Goal: Register for event/course

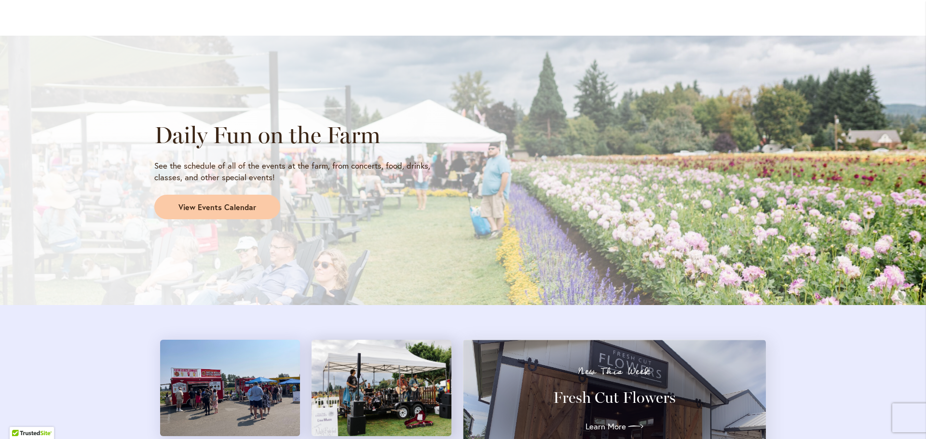
scroll to position [820, 0]
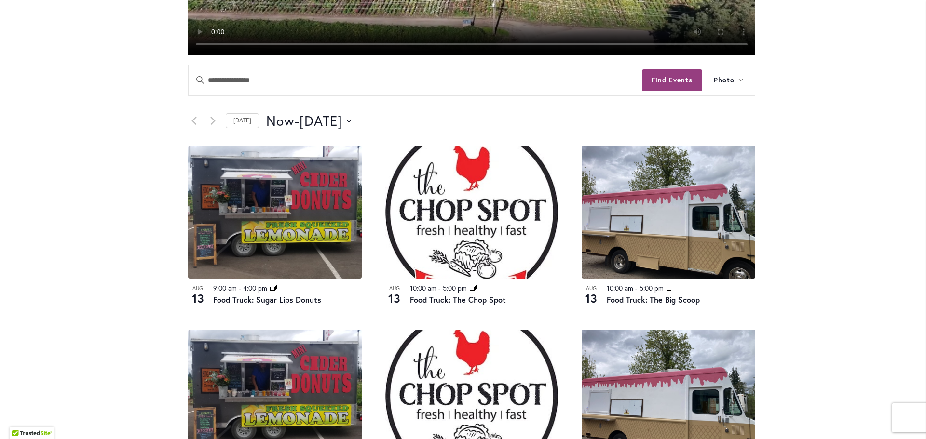
scroll to position [434, 0]
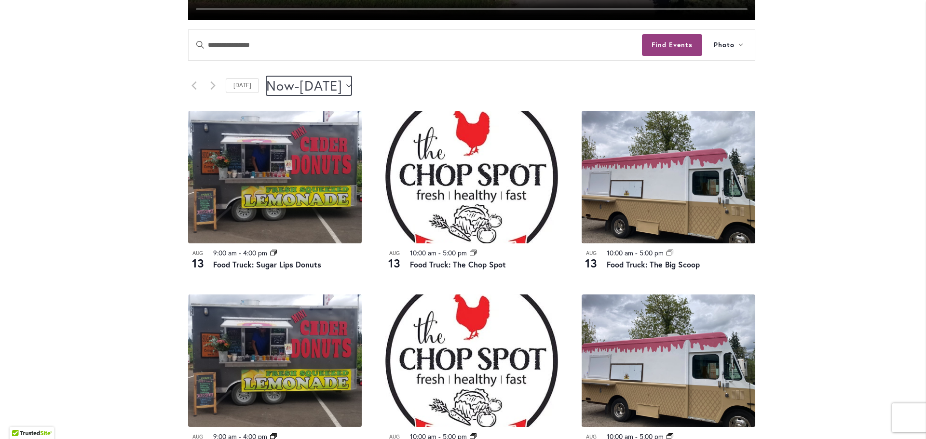
click at [342, 83] on span "August 15" at bounding box center [320, 85] width 43 height 19
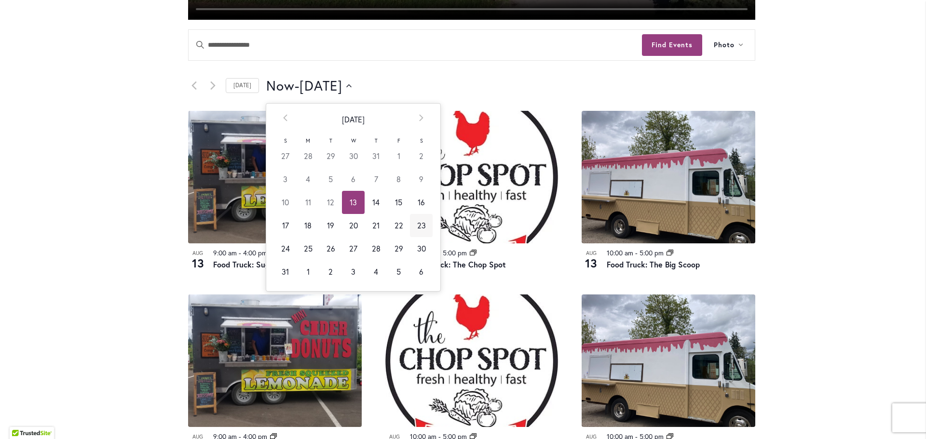
click at [420, 228] on td "23" at bounding box center [421, 225] width 23 height 23
type input "*********"
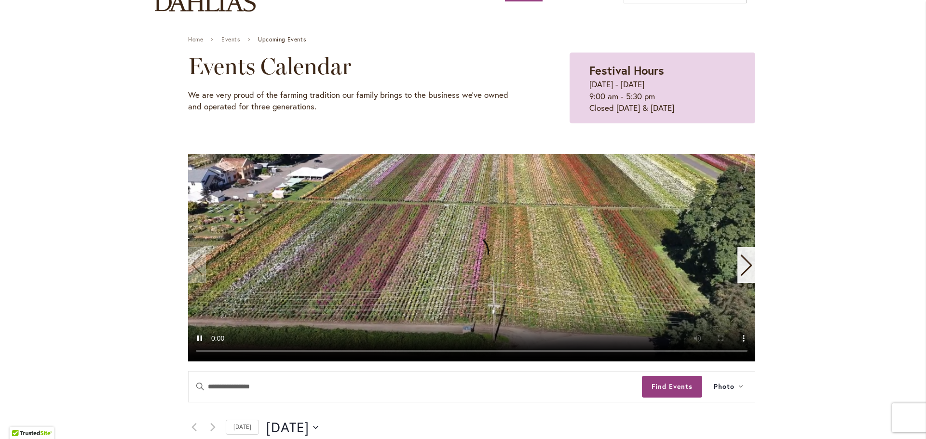
scroll to position [96, 0]
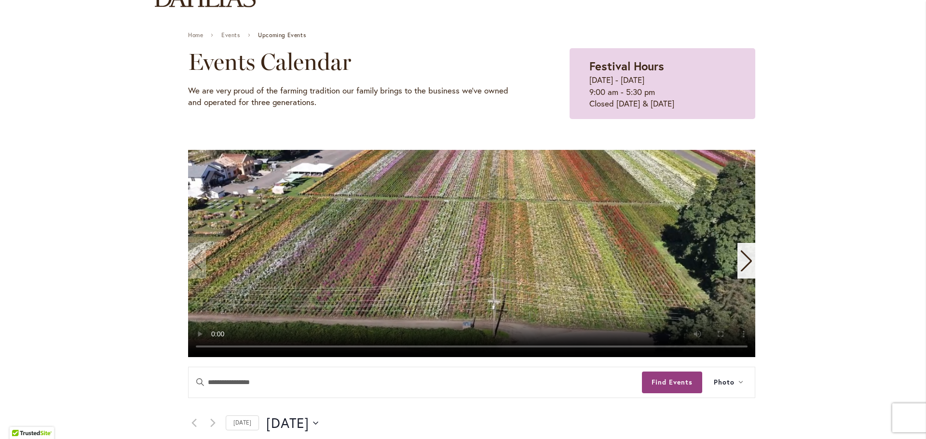
click at [740, 262] on icon "Next slide" at bounding box center [746, 260] width 13 height 21
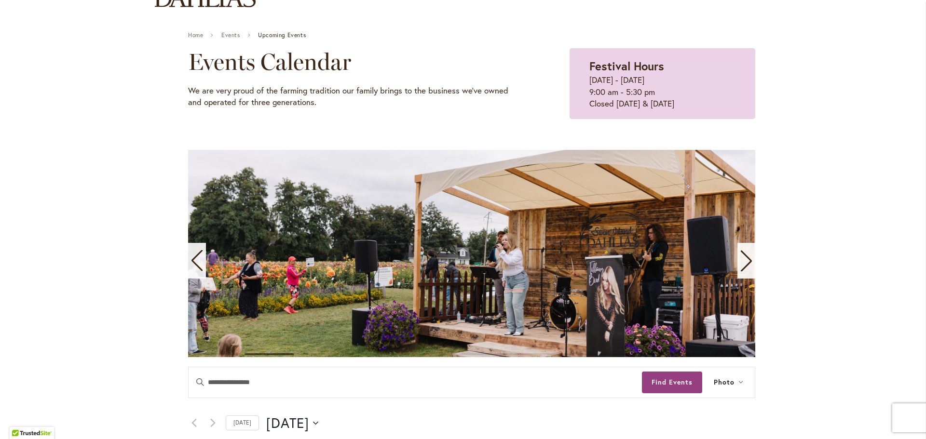
click at [742, 258] on icon "Next slide" at bounding box center [746, 260] width 13 height 21
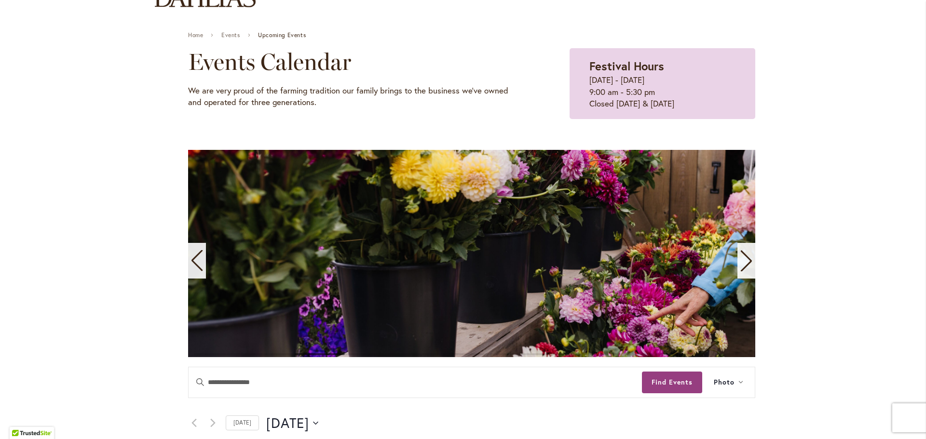
click at [742, 258] on icon "Next slide" at bounding box center [746, 260] width 13 height 21
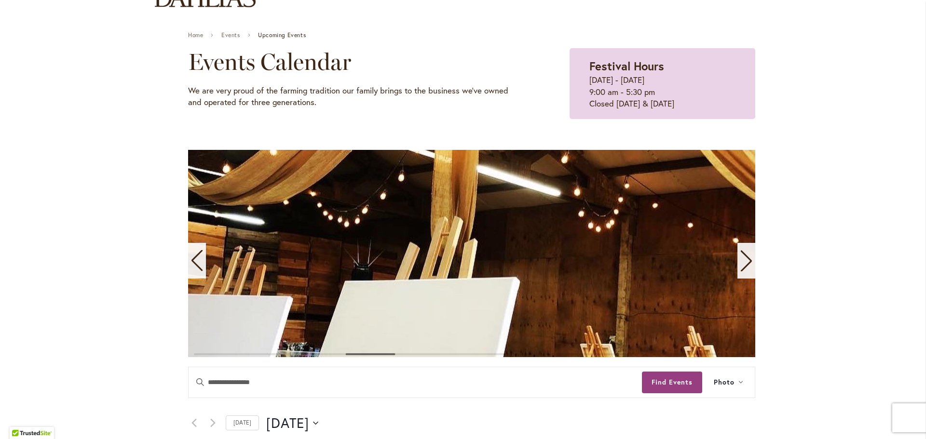
click at [742, 258] on icon "Next slide" at bounding box center [746, 260] width 13 height 21
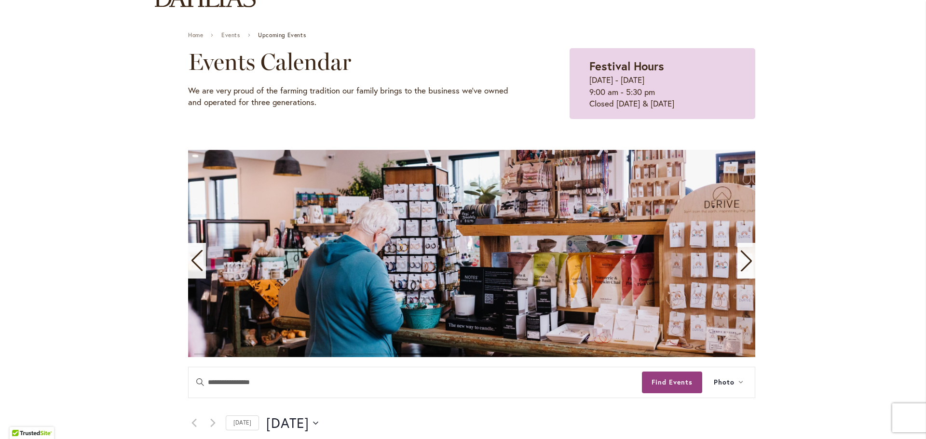
click at [742, 258] on icon "Next slide" at bounding box center [746, 260] width 13 height 21
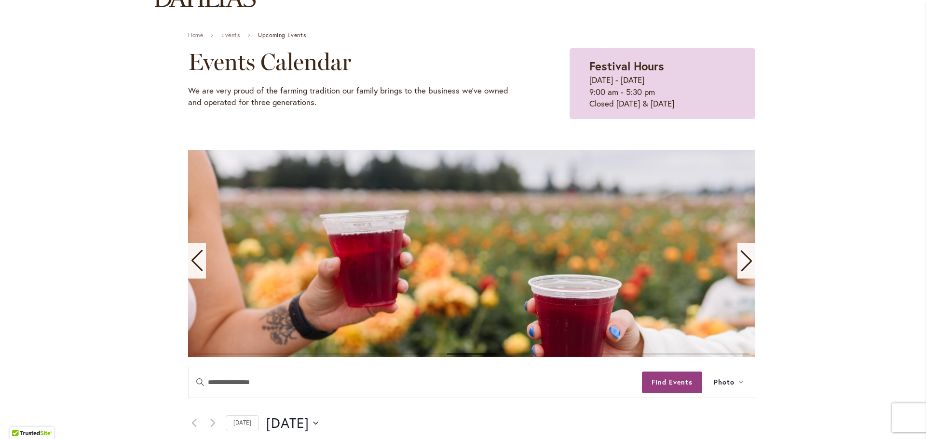
click at [742, 258] on icon "Next slide" at bounding box center [746, 260] width 13 height 21
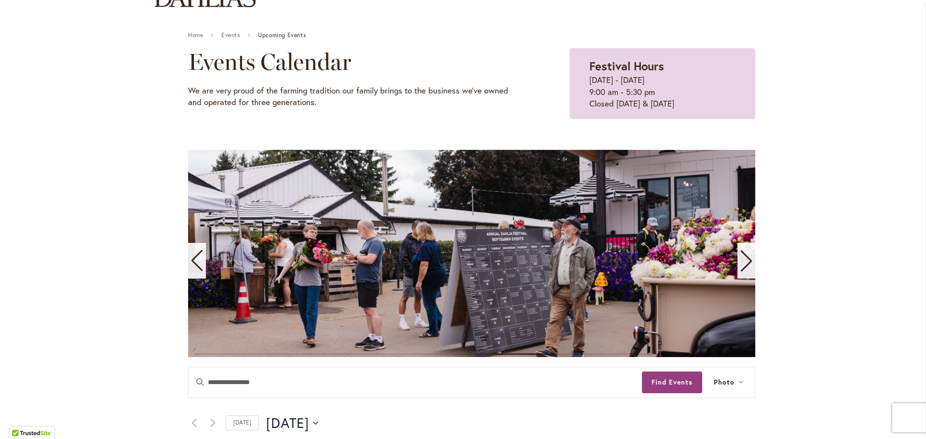
click at [742, 258] on icon "Next slide" at bounding box center [746, 260] width 13 height 21
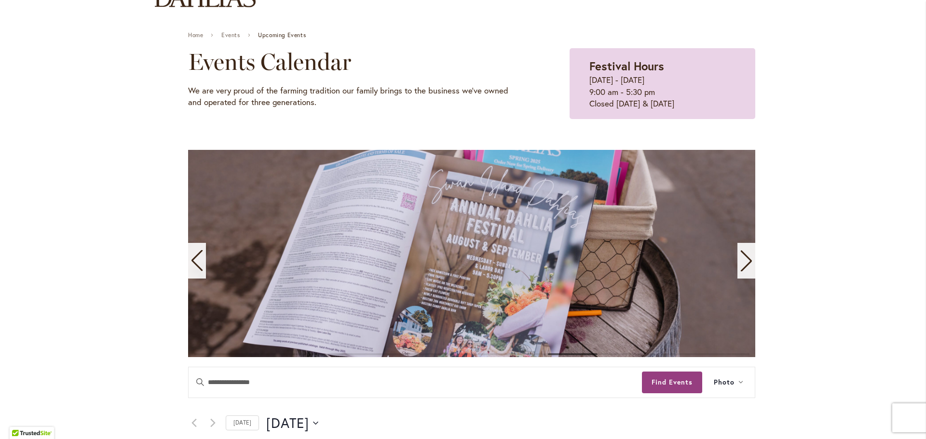
click at [742, 258] on icon "Next slide" at bounding box center [746, 260] width 13 height 21
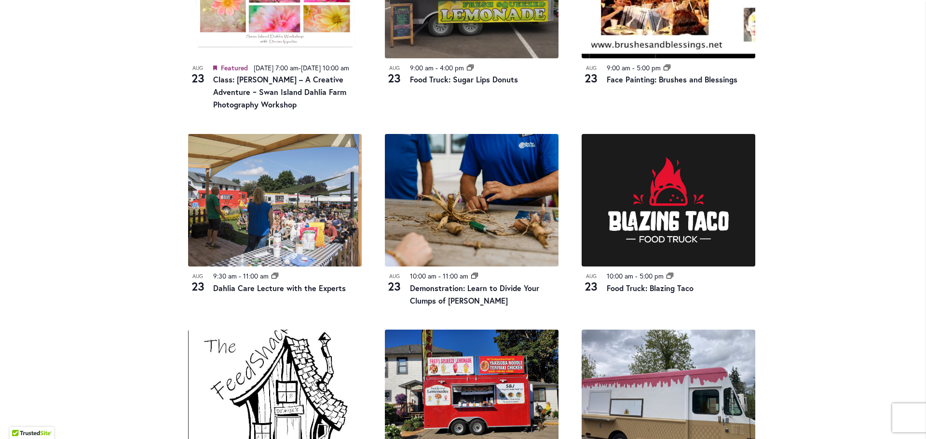
scroll to position [617, 0]
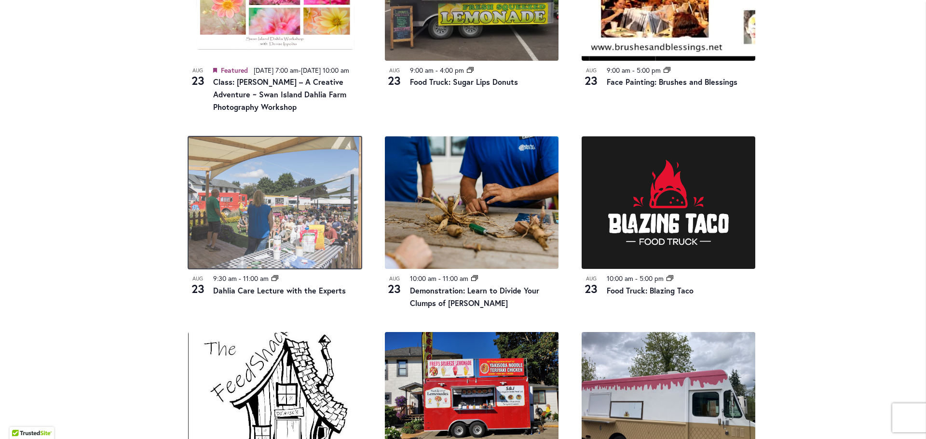
click at [275, 203] on img at bounding box center [275, 202] width 174 height 133
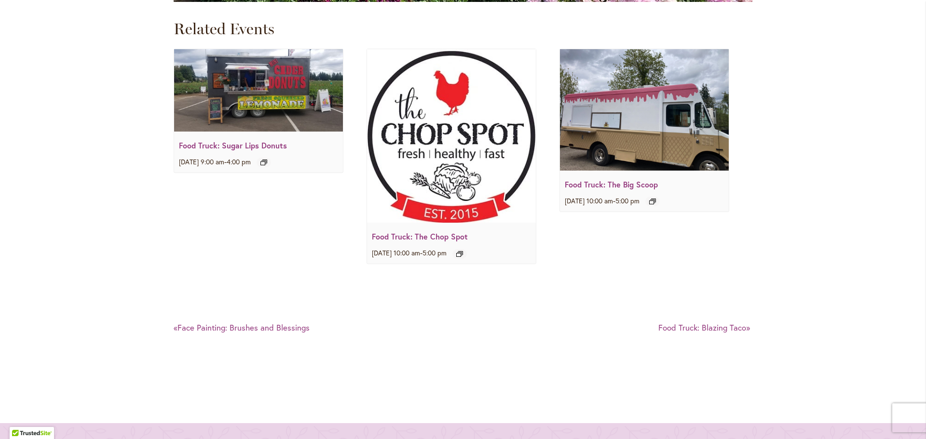
scroll to position [2893, 0]
